Goal: Task Accomplishment & Management: Complete application form

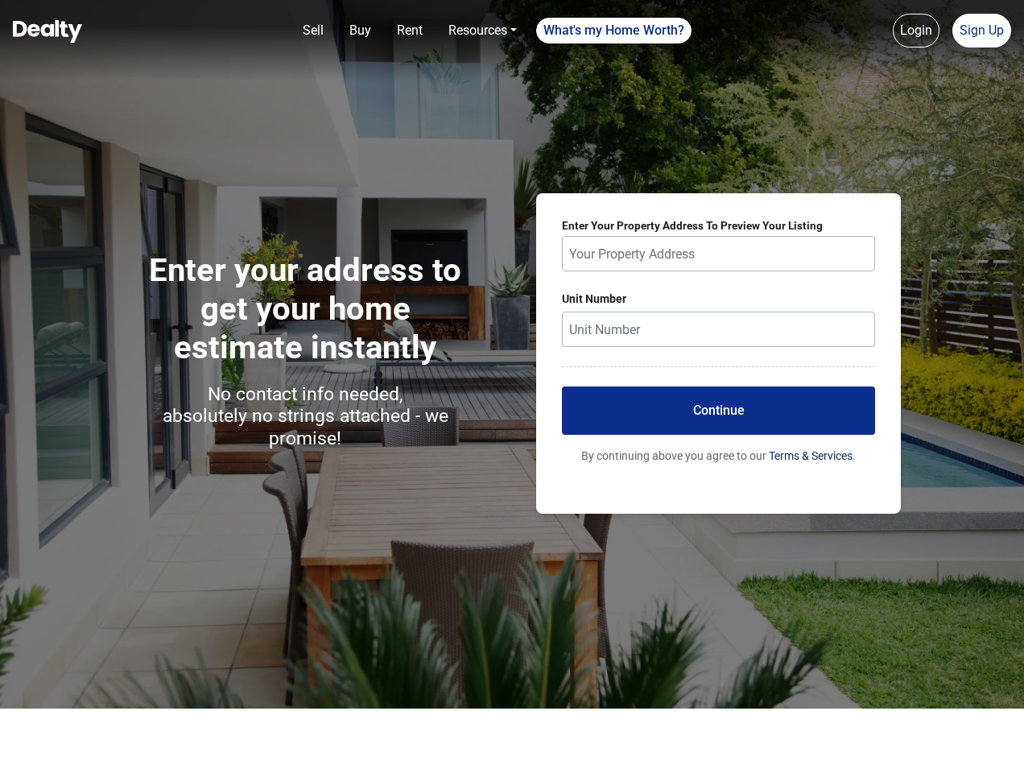
click at [512, 386] on div "Enter your address to get your home estimate instantly No contact info needed, …" at bounding box center [512, 353] width 1024 height 707
click at [313, 31] on link "Sell" at bounding box center [313, 30] width 34 height 32
click at [360, 31] on nav "Sell Buy Rent Resources Loan Calculator Loan Options Find an agent What's my Ho…" at bounding box center [512, 40] width 1024 height 81
click at [410, 31] on nav "Sell Buy Rent Resources Loan Calculator Loan Options Find an agent What's my Ho…" at bounding box center [512, 40] width 1024 height 81
click at [482, 31] on nav "Sell Buy Rent Resources Loan Calculator Loan Options Find an agent What's my Ho…" at bounding box center [512, 40] width 1024 height 81
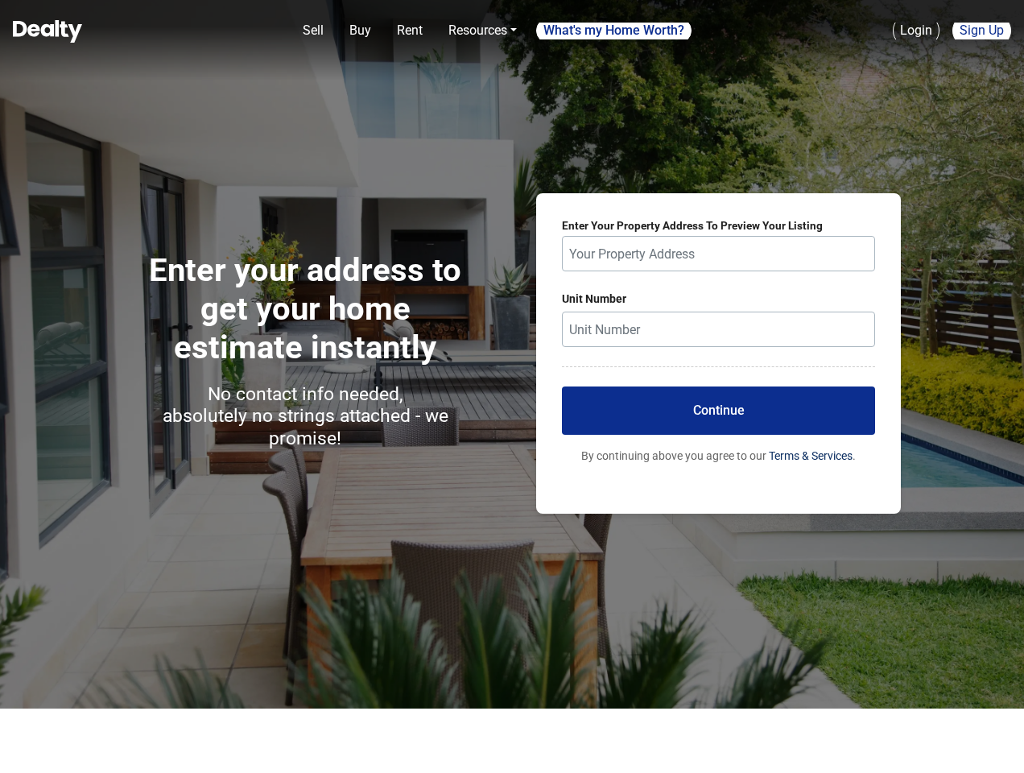
click at [614, 31] on nav "Sell Buy Rent Resources Loan Calculator Loan Options Find an agent What's my Ho…" at bounding box center [512, 40] width 1024 height 81
click at [916, 31] on link "Login" at bounding box center [916, 31] width 47 height 34
click at [981, 31] on link "Sign Up" at bounding box center [981, 31] width 59 height 34
click at [718, 411] on button "Continue" at bounding box center [718, 410] width 313 height 48
